Goal: Complete application form

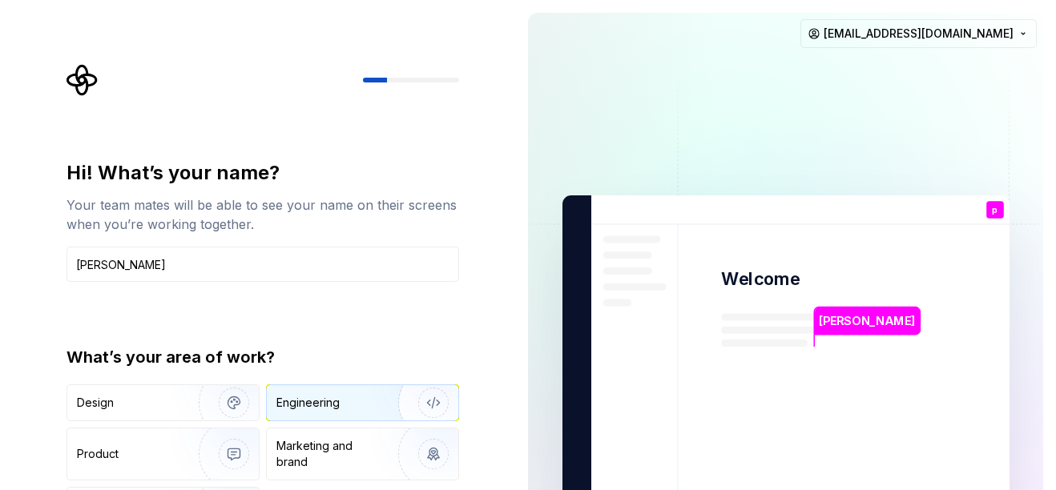
type input "[PERSON_NAME]"
click at [321, 406] on div "Engineering" at bounding box center [307, 403] width 63 height 16
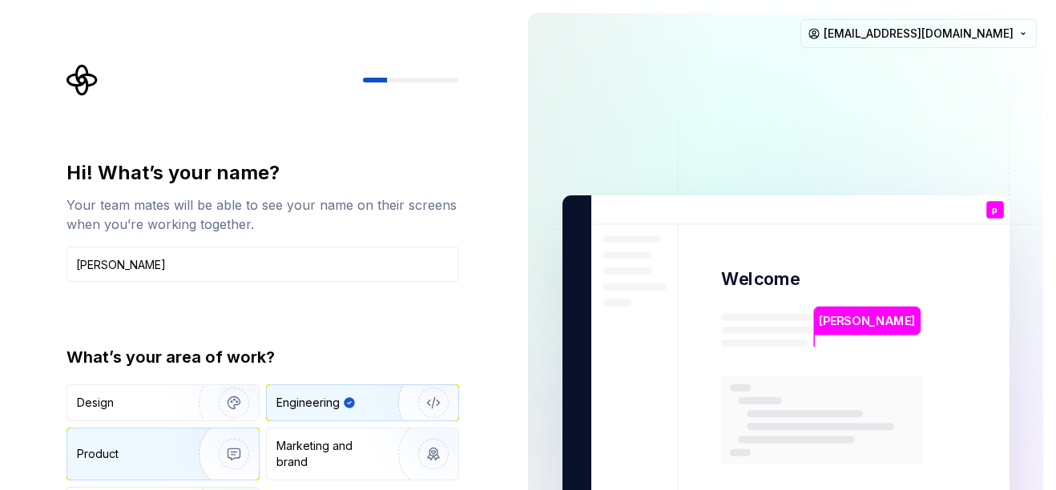
click at [192, 459] on img "button" at bounding box center [223, 453] width 103 height 107
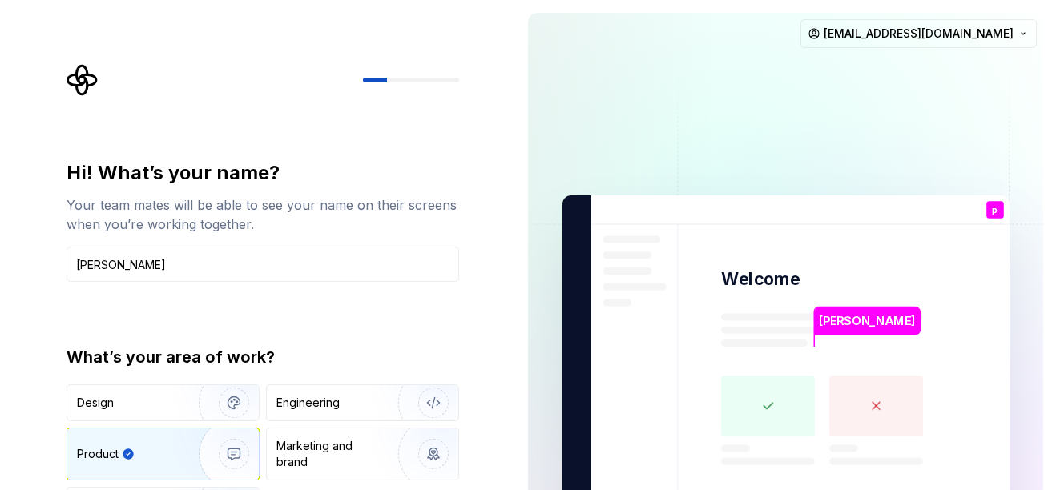
type button "Product"
click at [860, 319] on img at bounding box center [785, 361] width 649 height 757
click at [180, 268] on input "[PERSON_NAME]" at bounding box center [262, 264] width 392 height 35
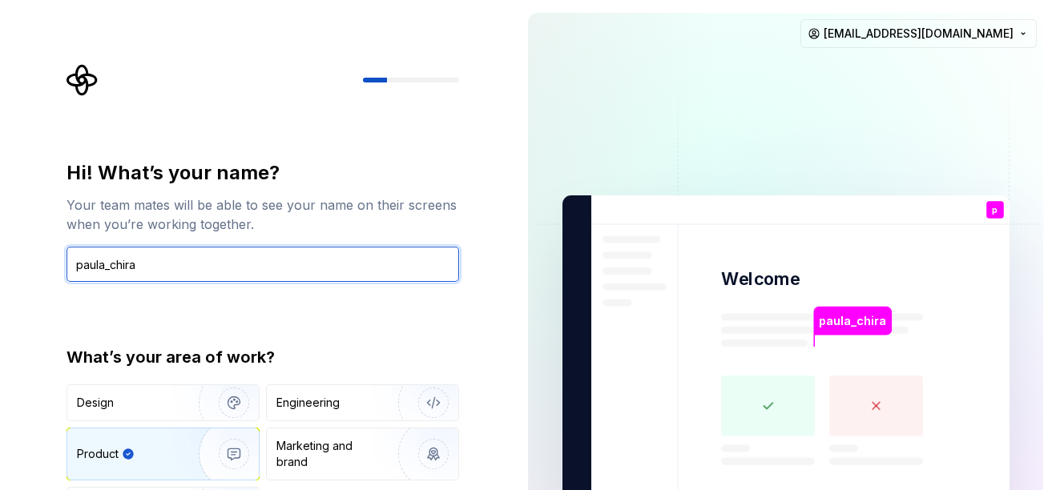
type input "paula_chira"
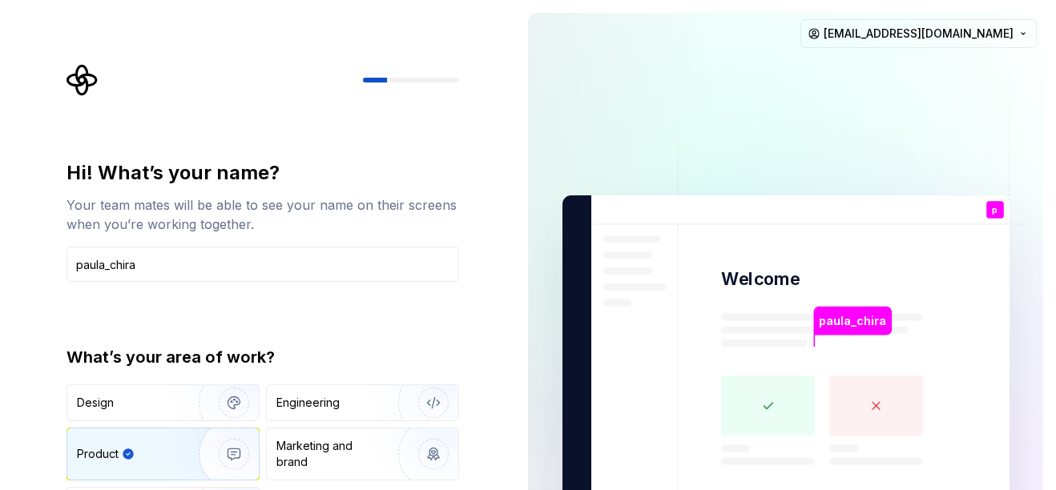
click at [775, 412] on rect at bounding box center [768, 406] width 94 height 61
click at [848, 258] on img at bounding box center [785, 361] width 649 height 757
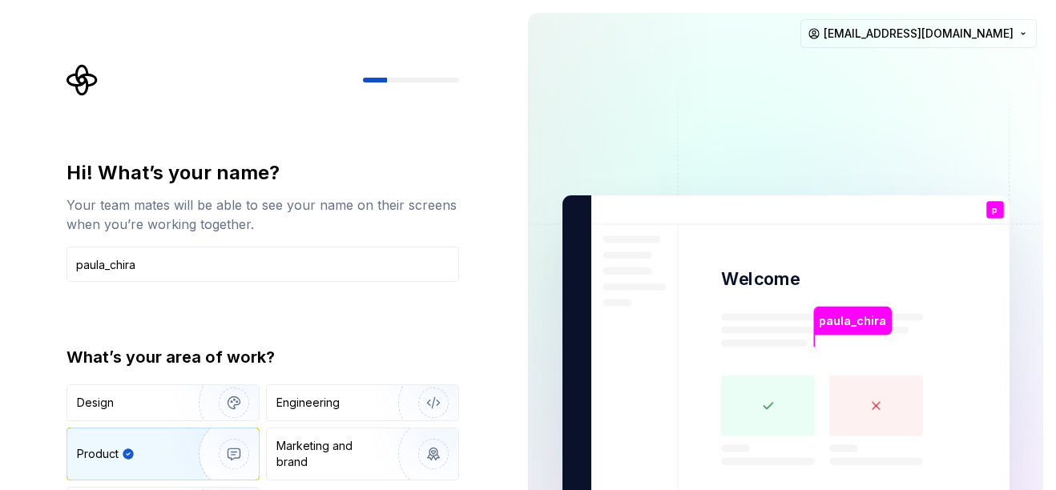
click at [423, 121] on div "Hi! What’s your name? Your team mates will be able to see your name on their sc…" at bounding box center [267, 321] width 421 height 514
click at [919, 31] on html "Hi! What’s your name? Your team mates will be able to see your name on their sc…" at bounding box center [528, 245] width 1056 height 490
click at [669, 122] on html "Hi! What’s your name? Your team mates will be able to see your name on their sc…" at bounding box center [528, 245] width 1056 height 490
click at [337, 400] on div "Engineering" at bounding box center [307, 403] width 63 height 16
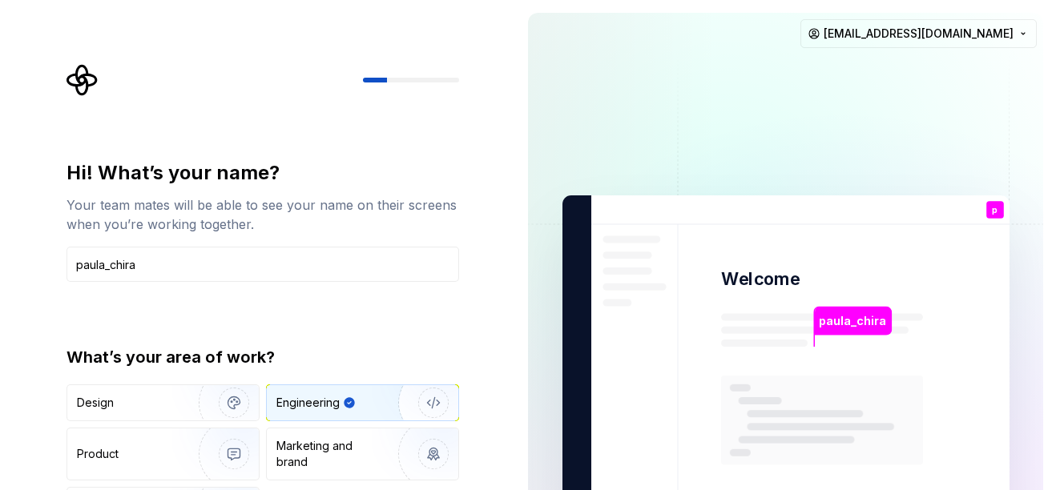
click at [394, 96] on div "Hi! What’s your name? Your team mates will be able to see your name on their sc…" at bounding box center [267, 321] width 421 height 514
drag, startPoint x: 394, startPoint y: 94, endPoint x: 392, endPoint y: 66, distance: 27.3
click at [392, 68] on div at bounding box center [262, 80] width 392 height 32
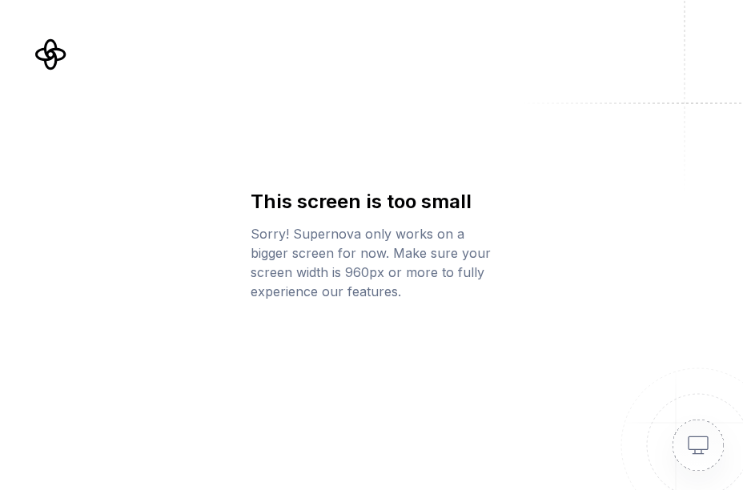
click at [700, 440] on img at bounding box center [679, 426] width 128 height 128
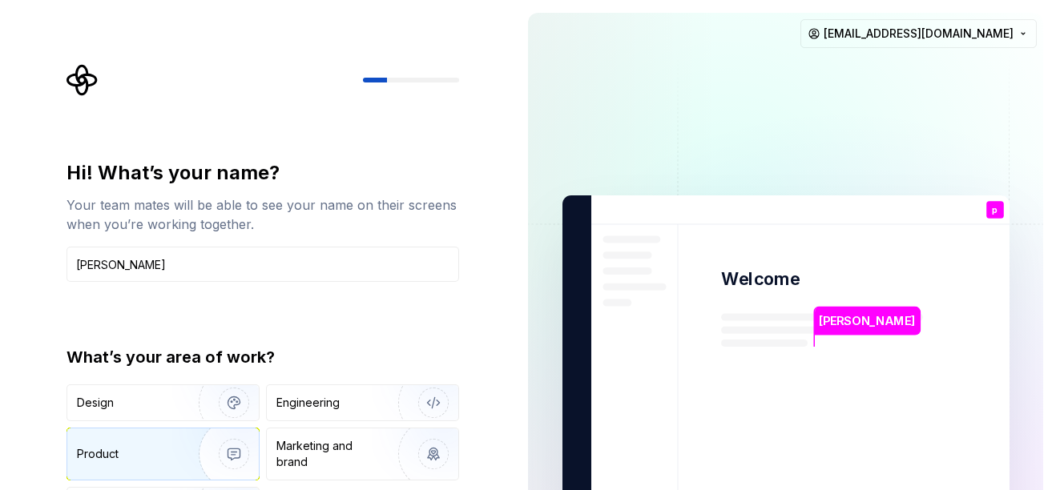
click at [123, 445] on div "Product" at bounding box center [162, 454] width 191 height 51
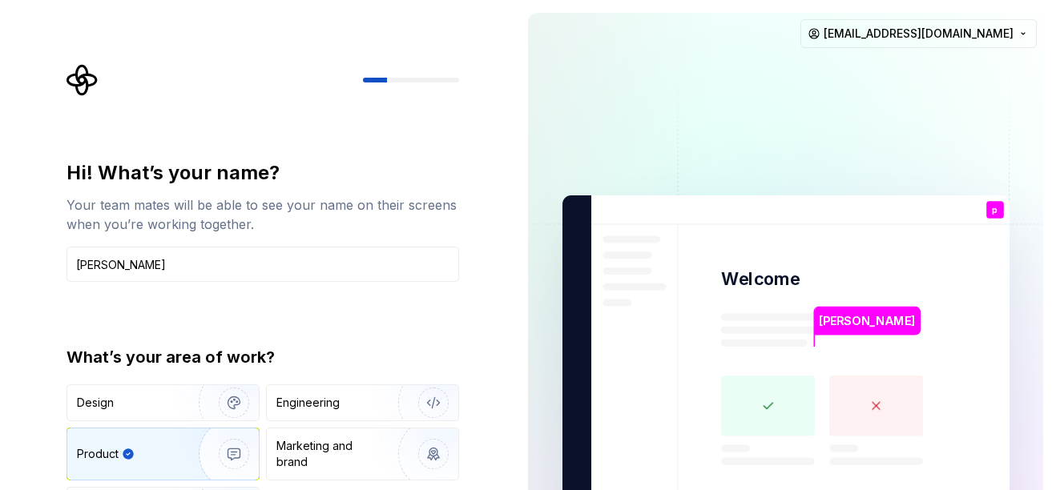
click at [766, 404] on rect at bounding box center [768, 406] width 94 height 61
click at [775, 428] on rect at bounding box center [768, 406] width 94 height 61
click at [779, 411] on rect at bounding box center [768, 406] width 94 height 61
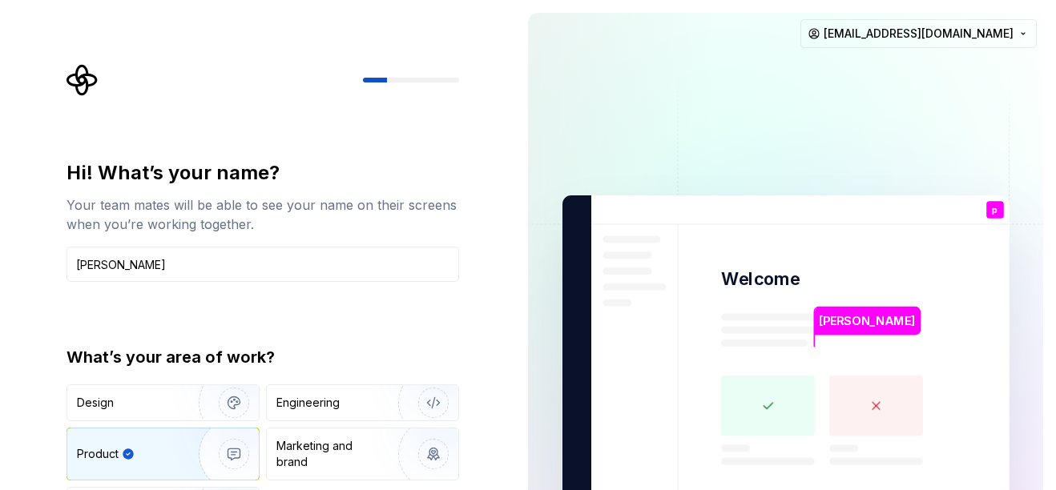
click at [905, 415] on rect at bounding box center [876, 406] width 94 height 61
click at [348, 453] on div "Marketing and brand" at bounding box center [330, 454] width 108 height 32
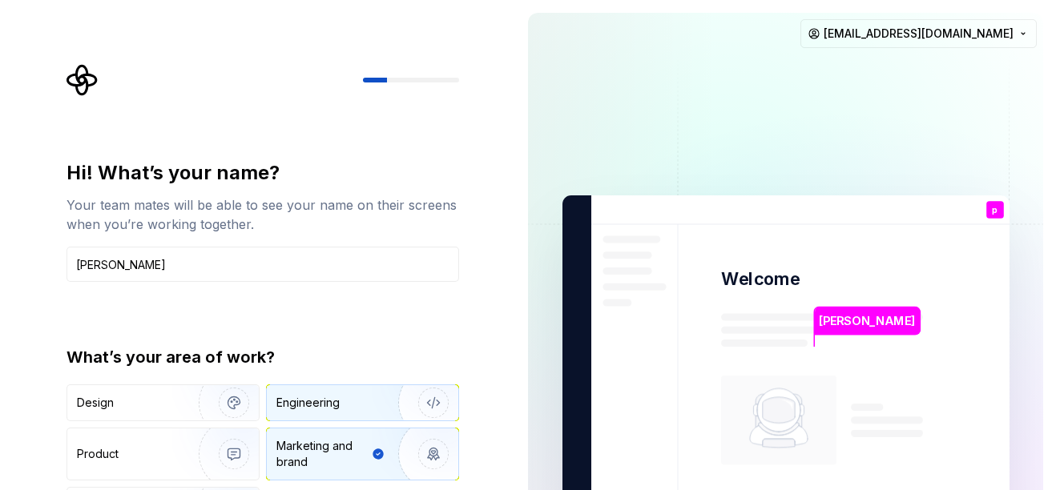
click at [361, 411] on div "Engineering" at bounding box center [362, 402] width 191 height 35
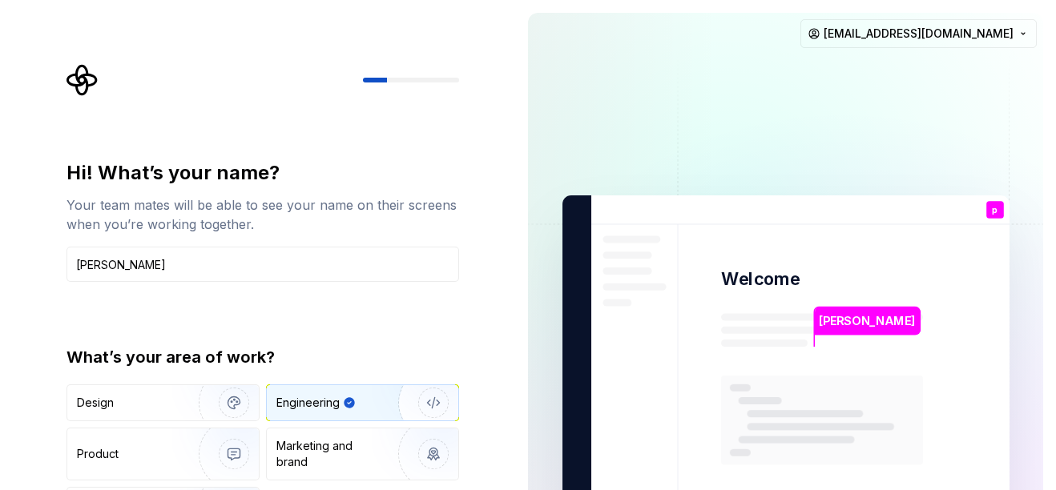
click at [993, 207] on p "p" at bounding box center [995, 210] width 6 height 9
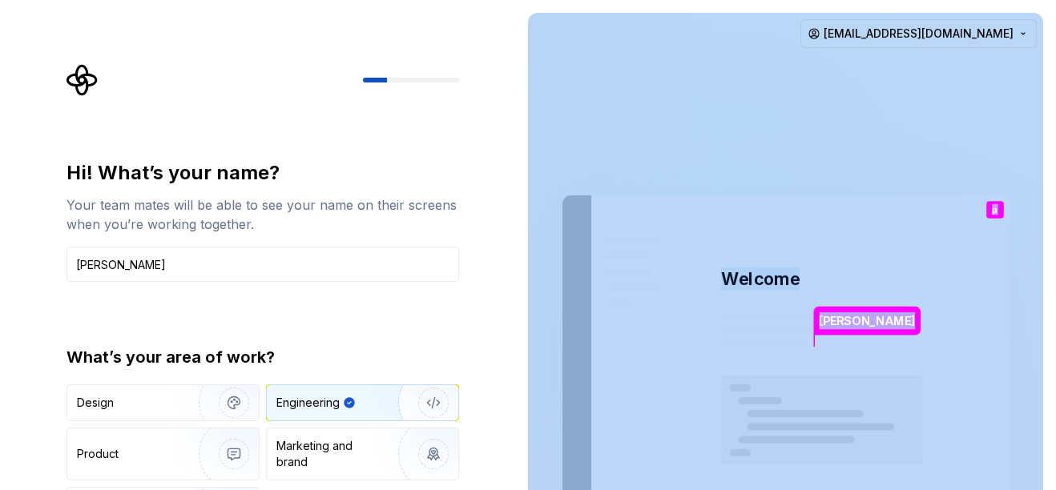
drag, startPoint x: 993, startPoint y: 207, endPoint x: 805, endPoint y: 269, distance: 198.3
click at [805, 269] on div "[PERSON_NAME] Welcome p You T B +3 [PERSON_NAME] [PERSON_NAME]" at bounding box center [785, 361] width 447 height 332
drag, startPoint x: 805, startPoint y: 269, endPoint x: 951, endPoint y: 184, distance: 168.7
click at [951, 184] on img at bounding box center [785, 361] width 649 height 757
click at [799, 260] on img at bounding box center [785, 361] width 649 height 757
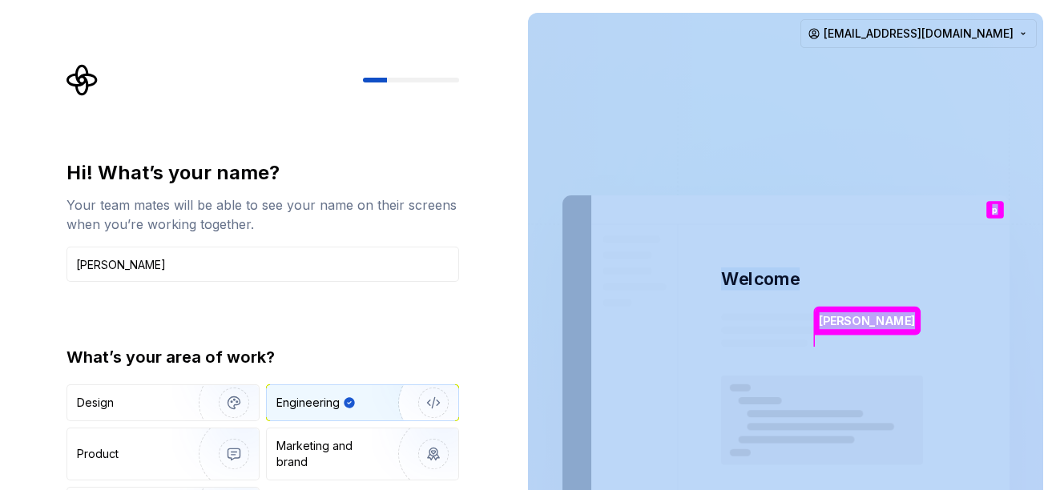
click at [680, 304] on img at bounding box center [785, 361] width 649 height 757
click at [111, 449] on div "Product" at bounding box center [98, 454] width 42 height 16
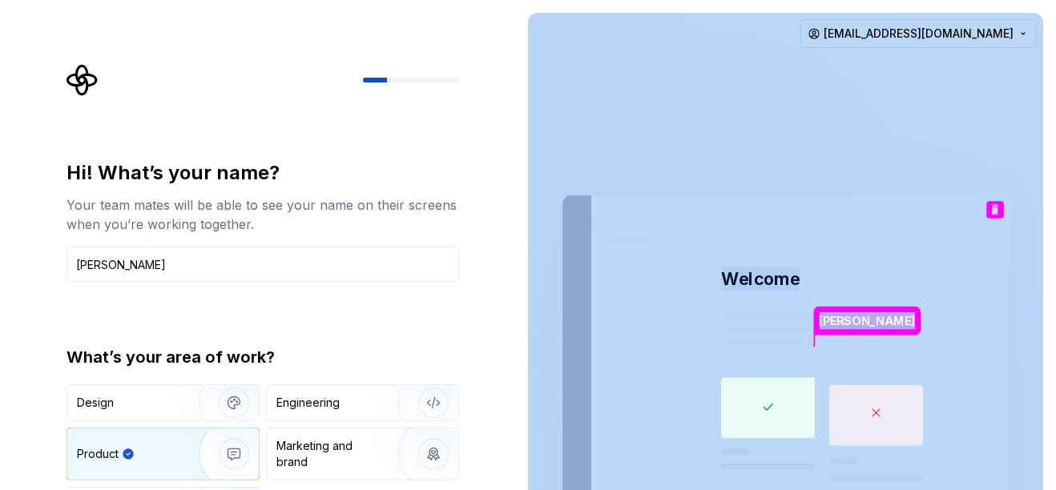
click at [799, 127] on img at bounding box center [785, 361] width 649 height 757
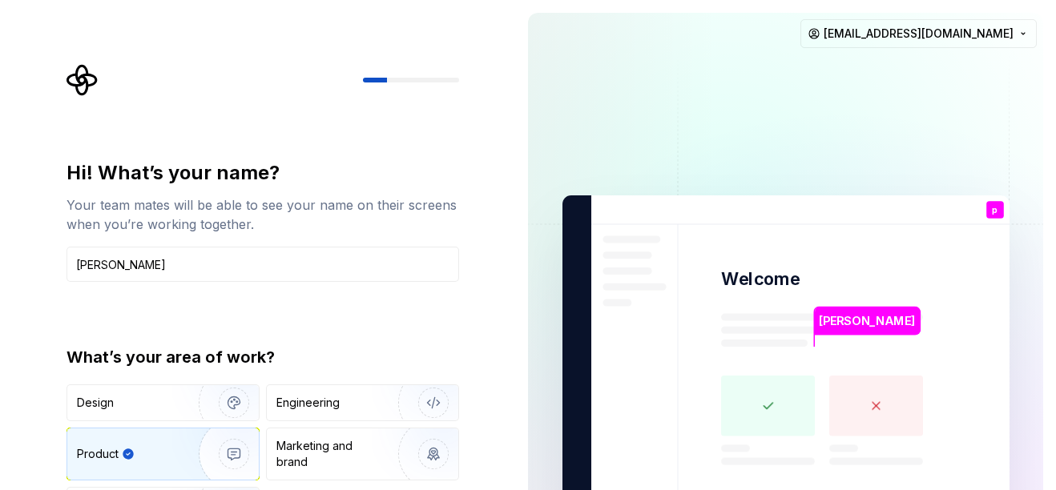
click at [396, 80] on div at bounding box center [411, 80] width 96 height 5
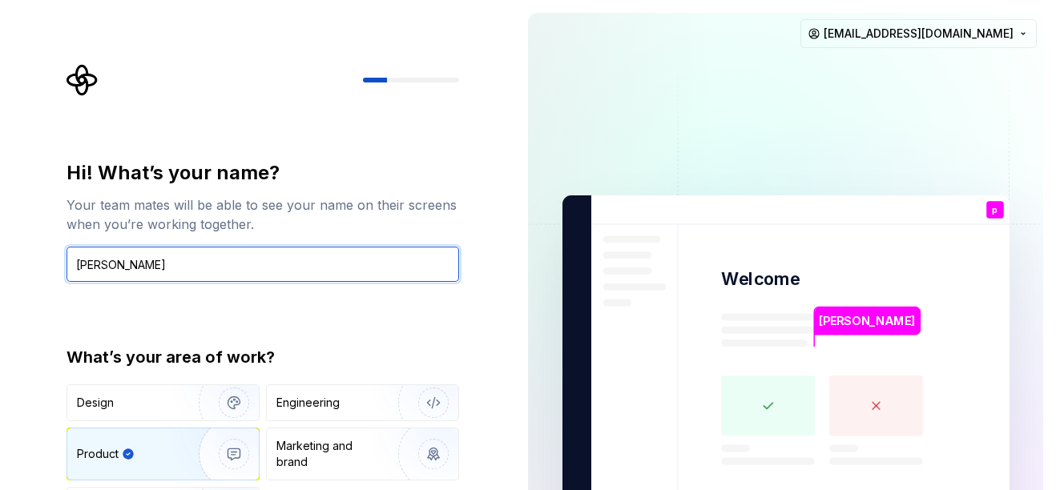
click at [151, 271] on input "[PERSON_NAME]" at bounding box center [262, 264] width 392 height 35
type input "[PERSON_NAME]"
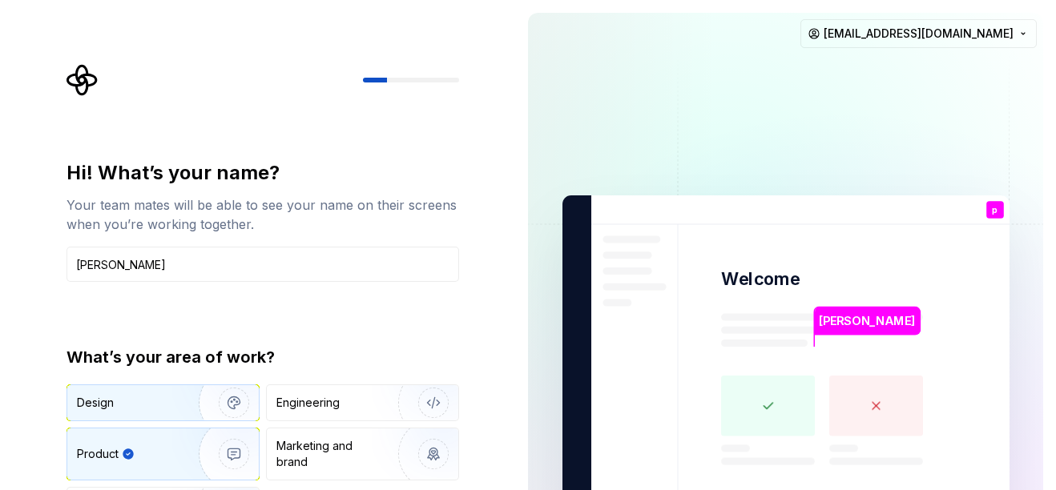
click at [122, 417] on div "Design" at bounding box center [162, 402] width 191 height 35
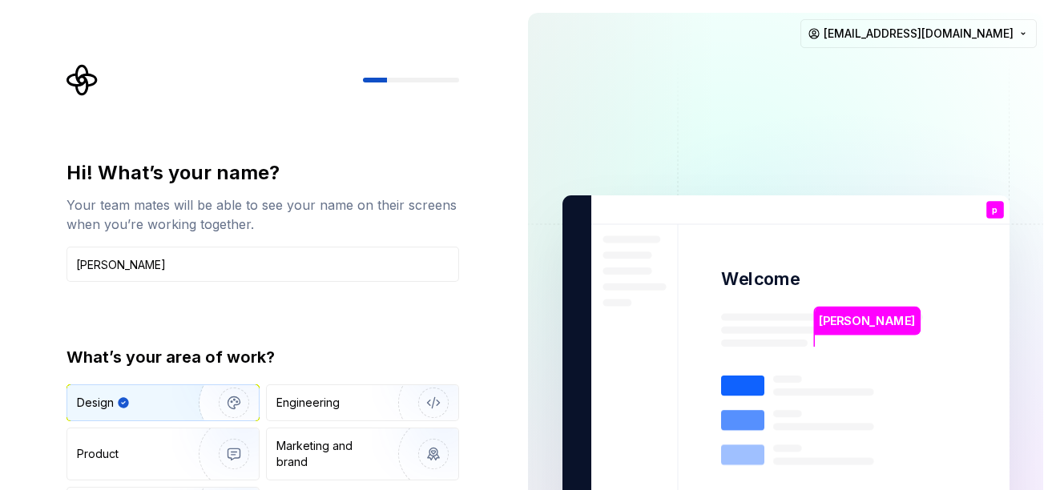
click at [745, 386] on rect at bounding box center [742, 386] width 43 height 20
click at [114, 461] on div "Product" at bounding box center [98, 454] width 42 height 16
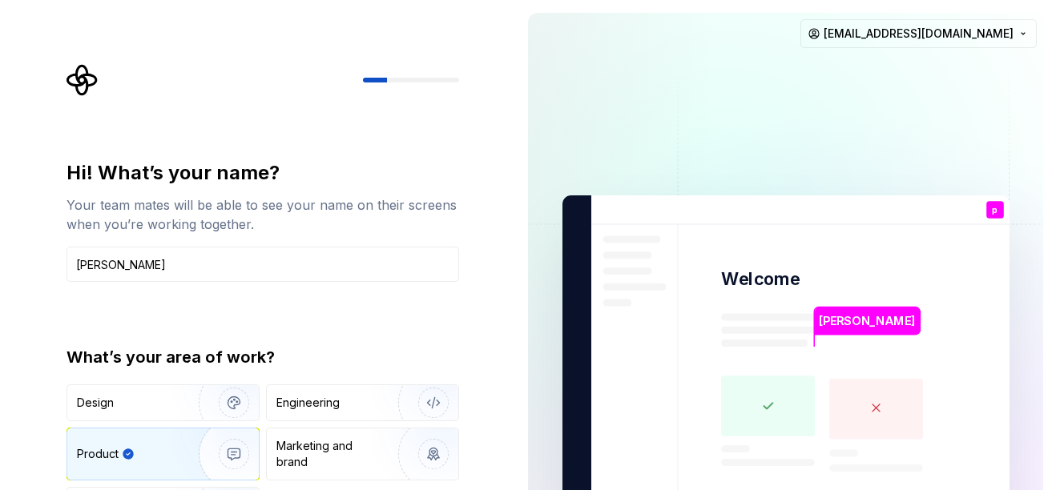
click at [777, 396] on rect at bounding box center [768, 406] width 94 height 61
